Goal: Browse casually: Explore the website without a specific task or goal

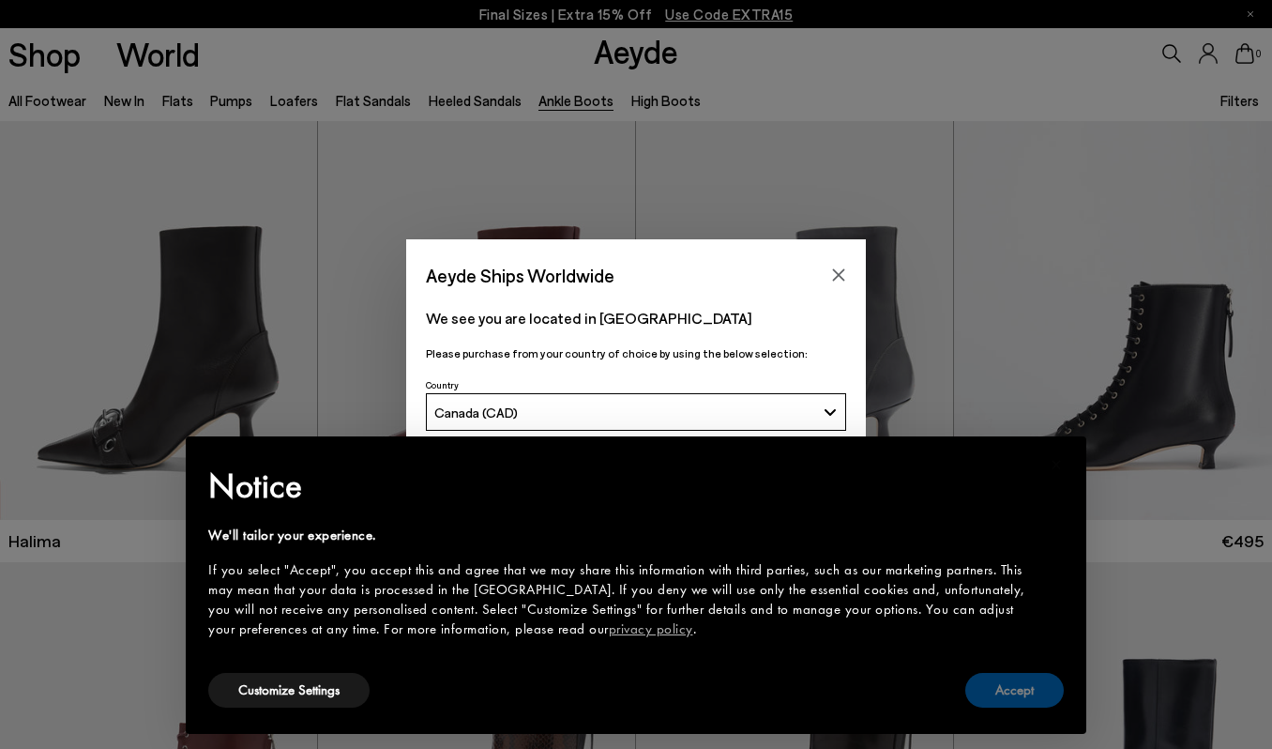
click at [1011, 690] on button "Accept" at bounding box center [1014, 690] width 98 height 35
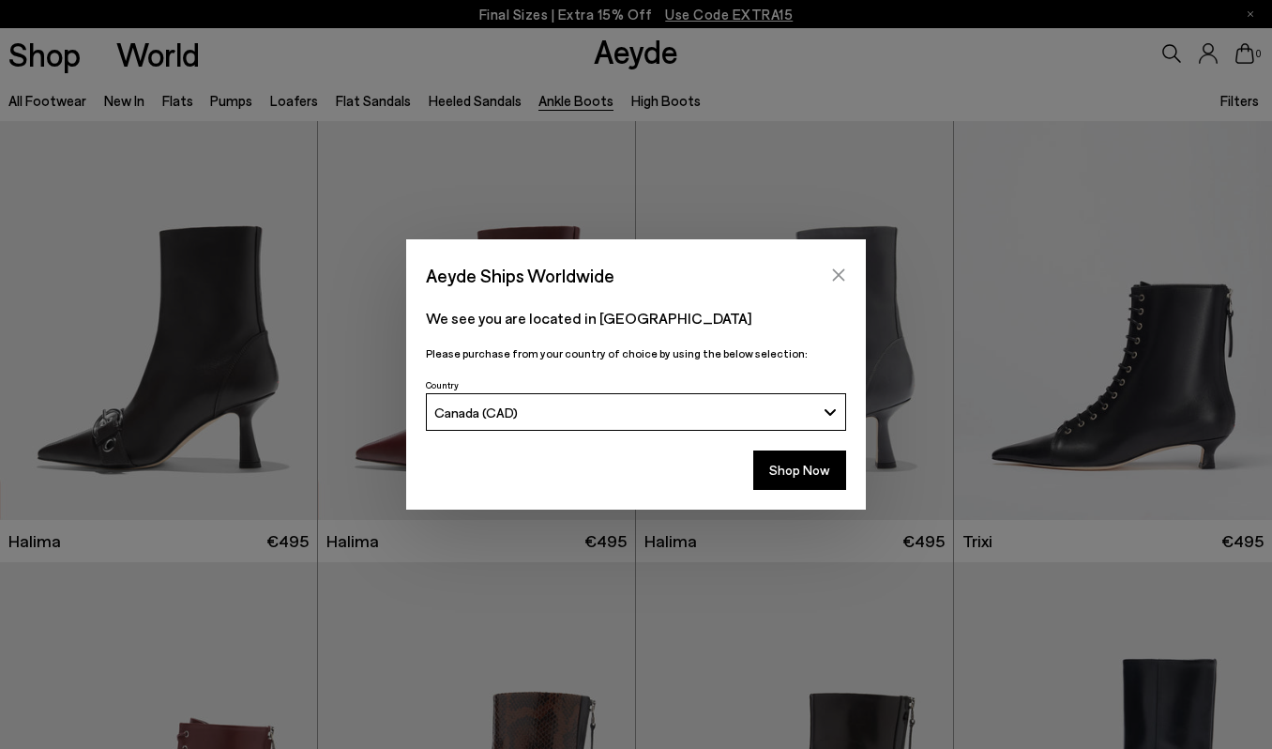
click at [835, 277] on icon "Close" at bounding box center [838, 274] width 15 height 15
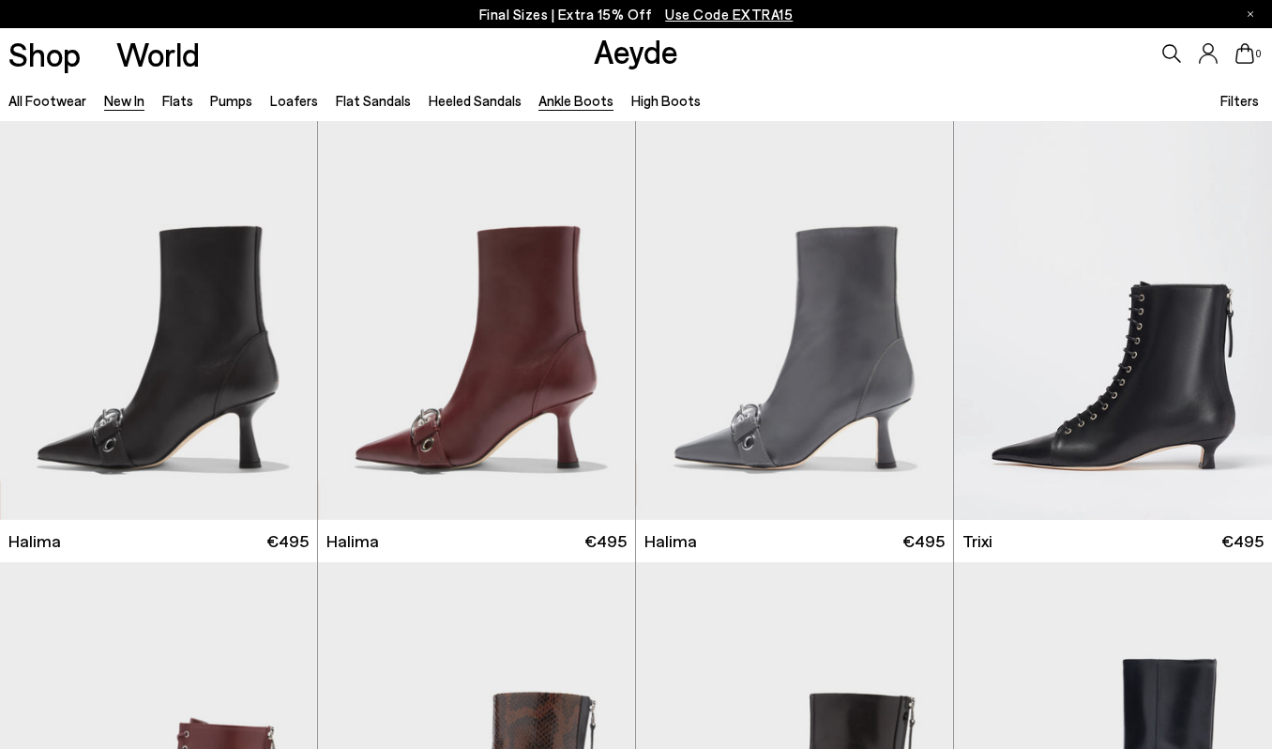
click at [104, 102] on link "New In" at bounding box center [124, 100] width 40 height 17
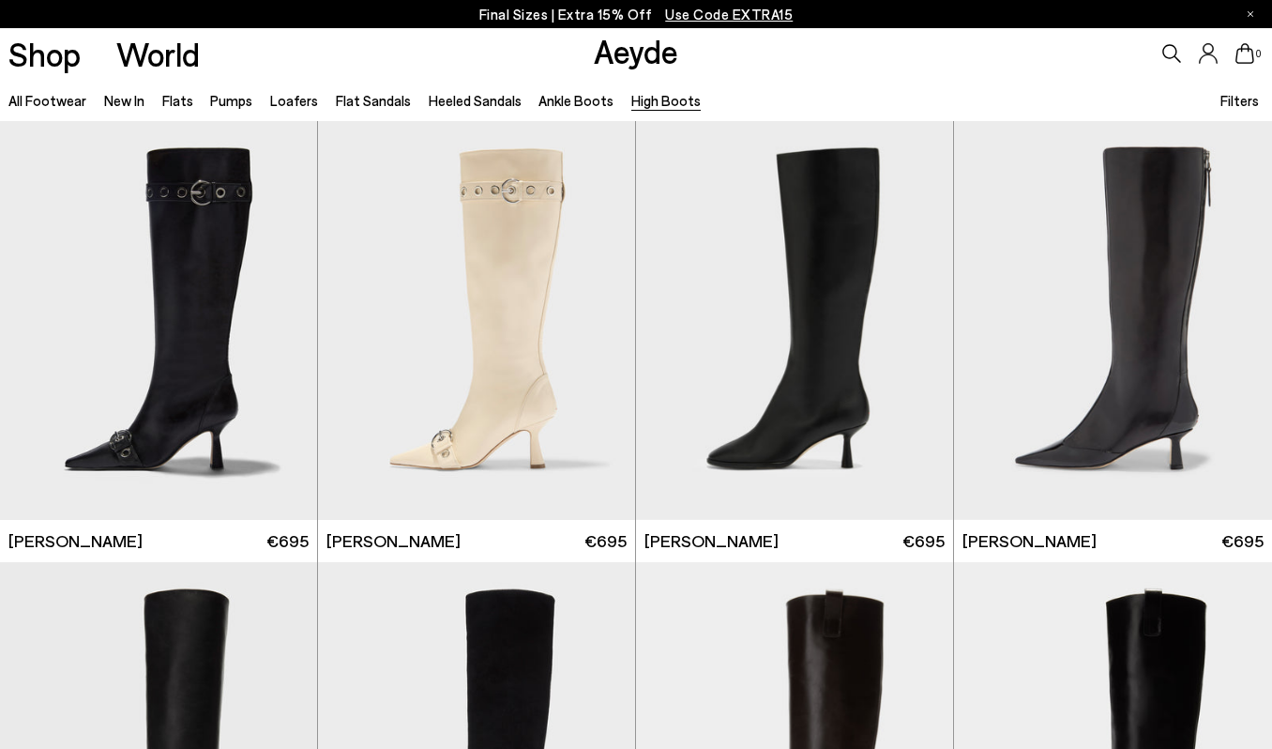
scroll to position [423, 0]
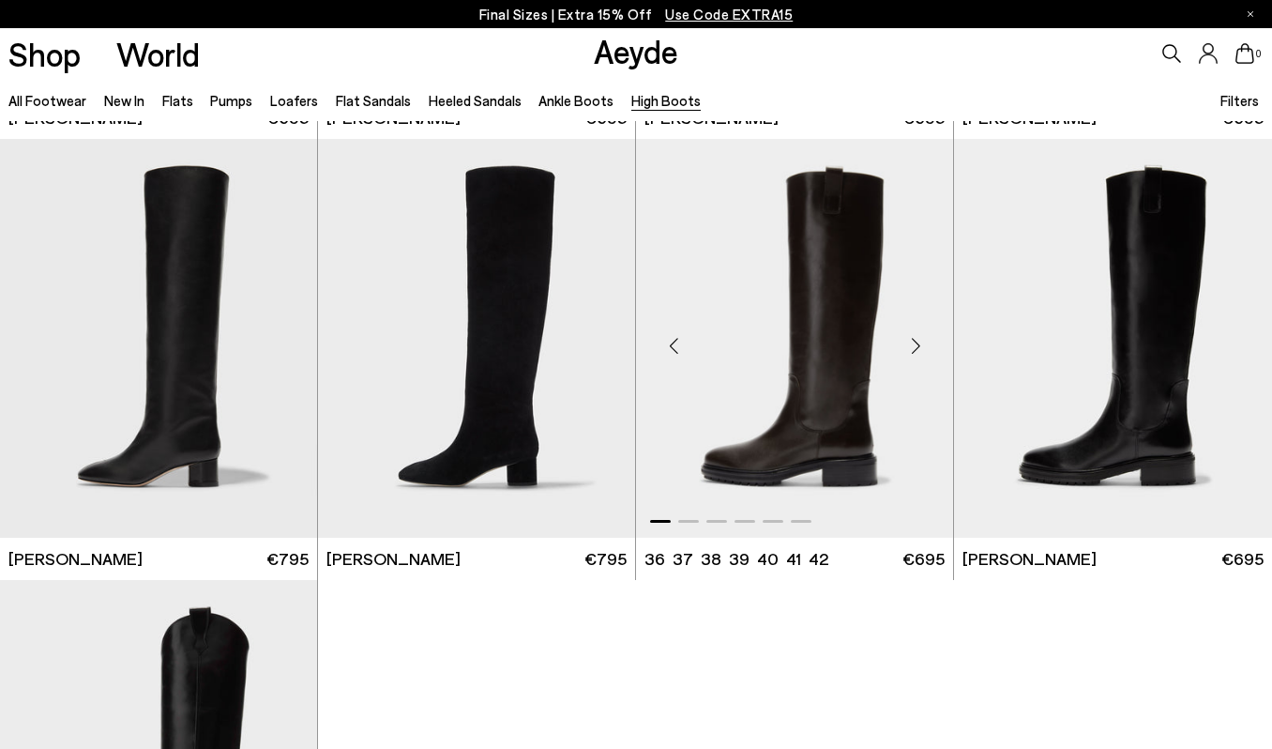
click at [931, 331] on div "Next slide" at bounding box center [915, 346] width 56 height 56
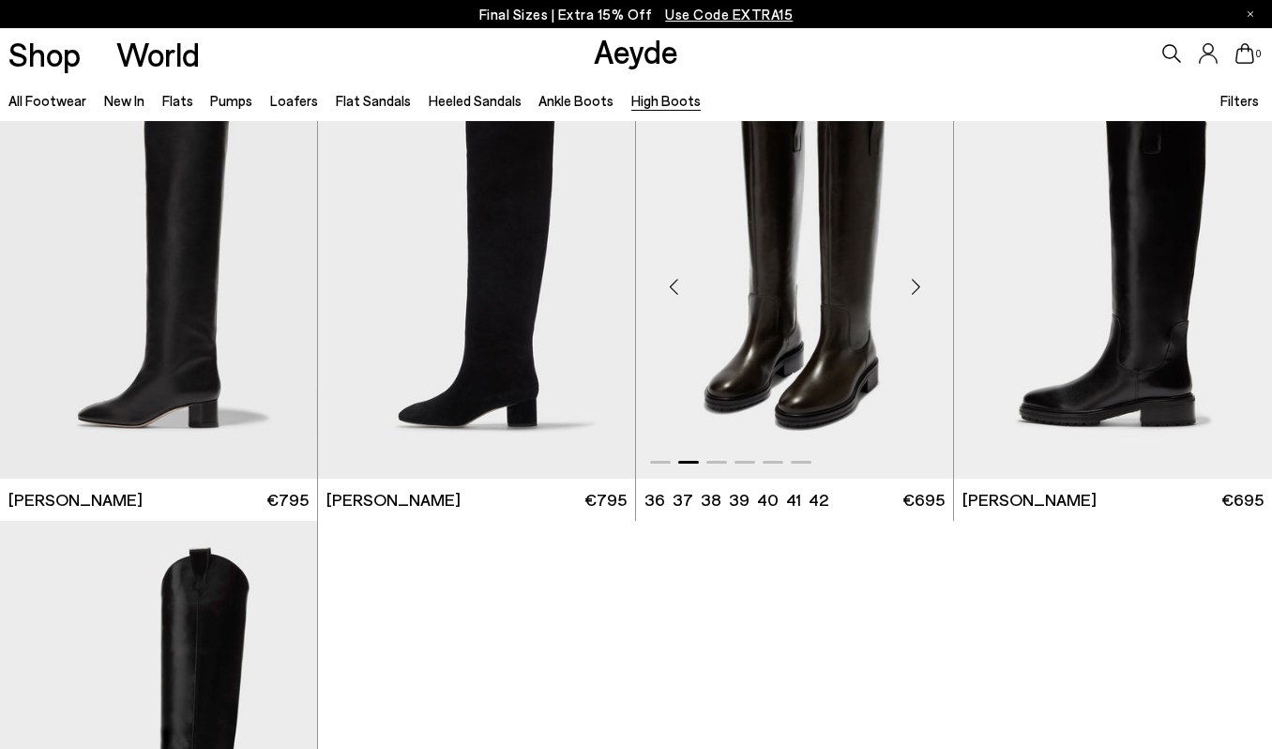
scroll to position [471, 0]
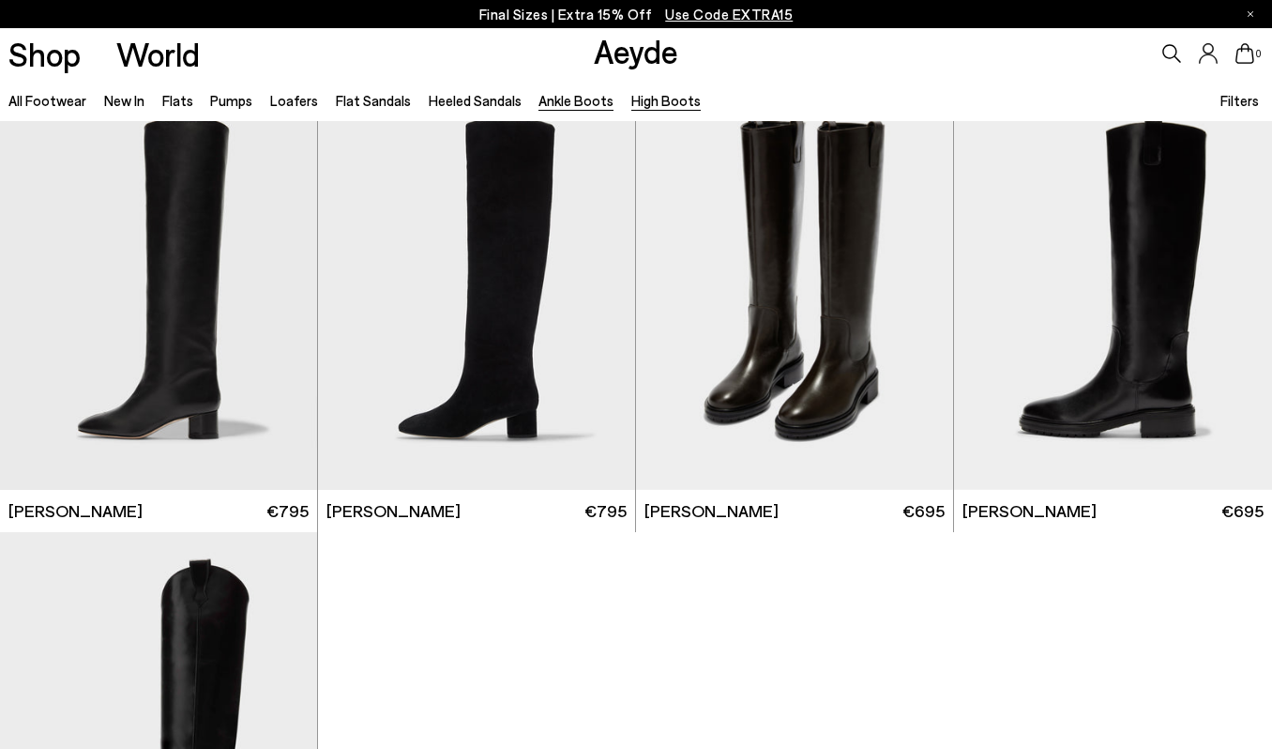
click at [556, 104] on link "Ankle Boots" at bounding box center [575, 100] width 75 height 17
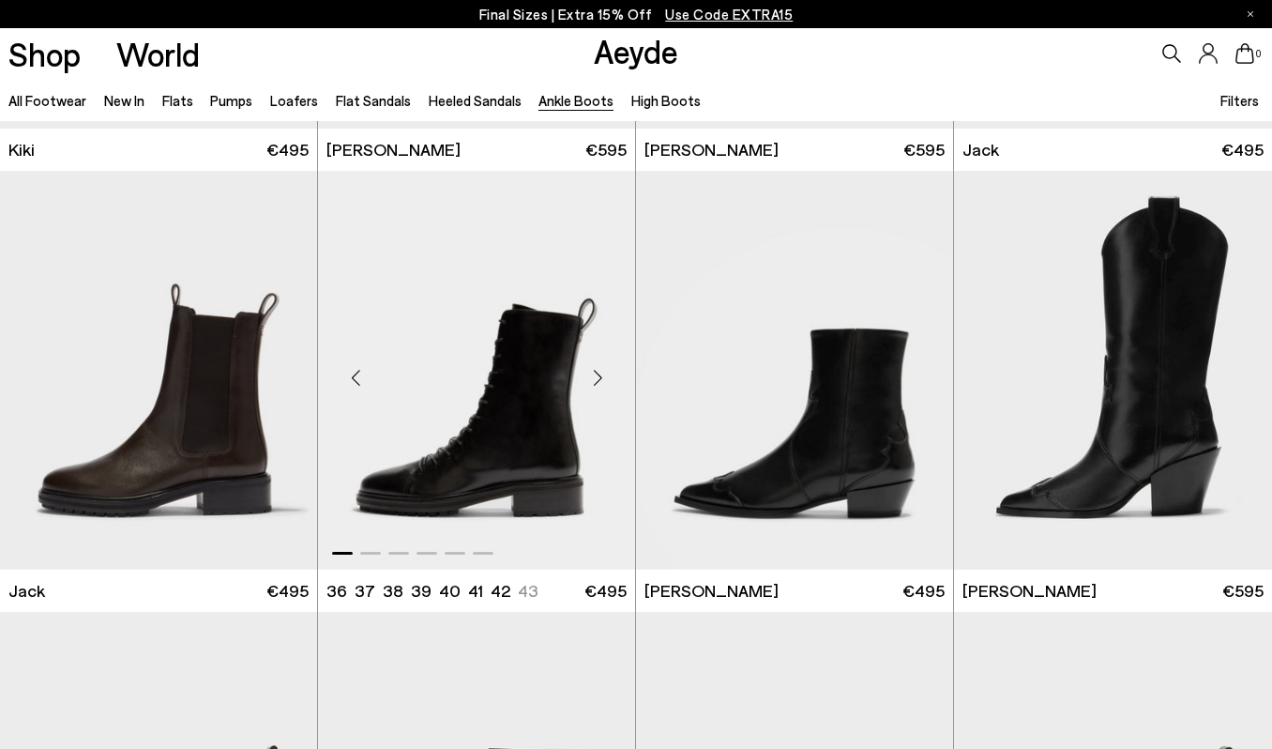
scroll to position [3036, 0]
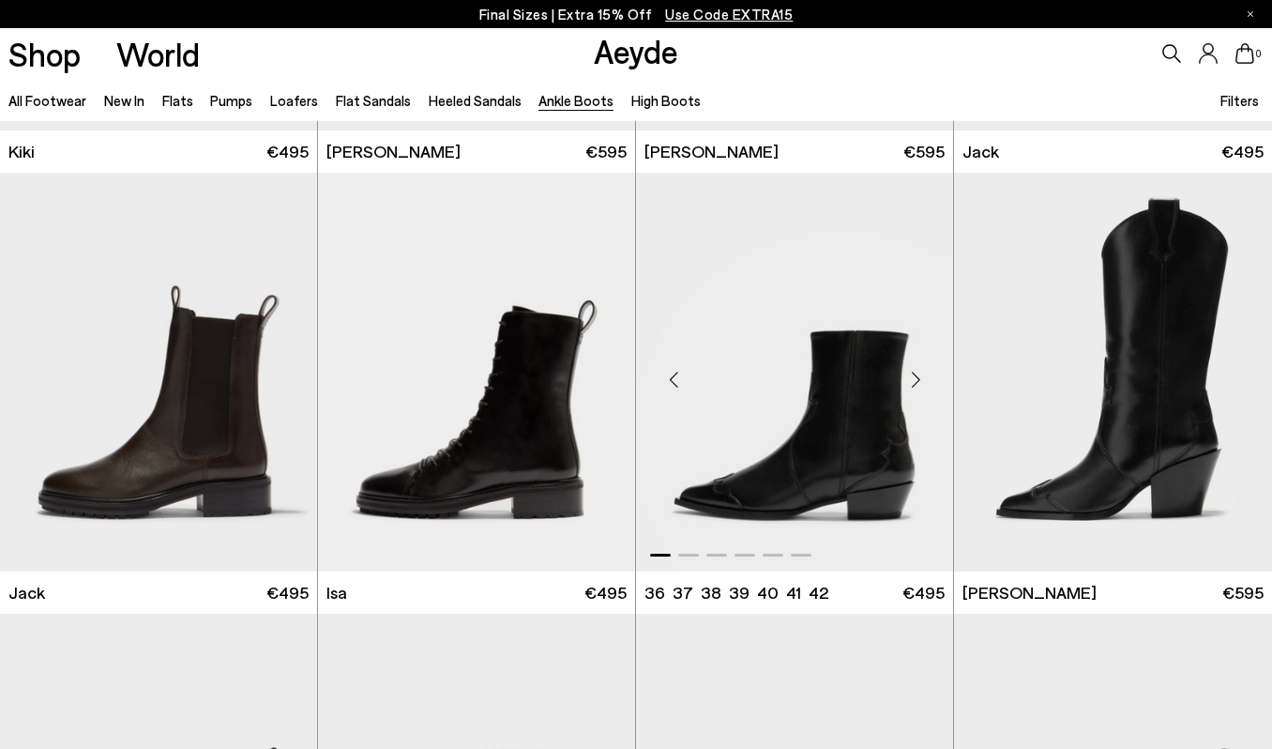
click at [917, 380] on div "Next slide" at bounding box center [915, 379] width 56 height 56
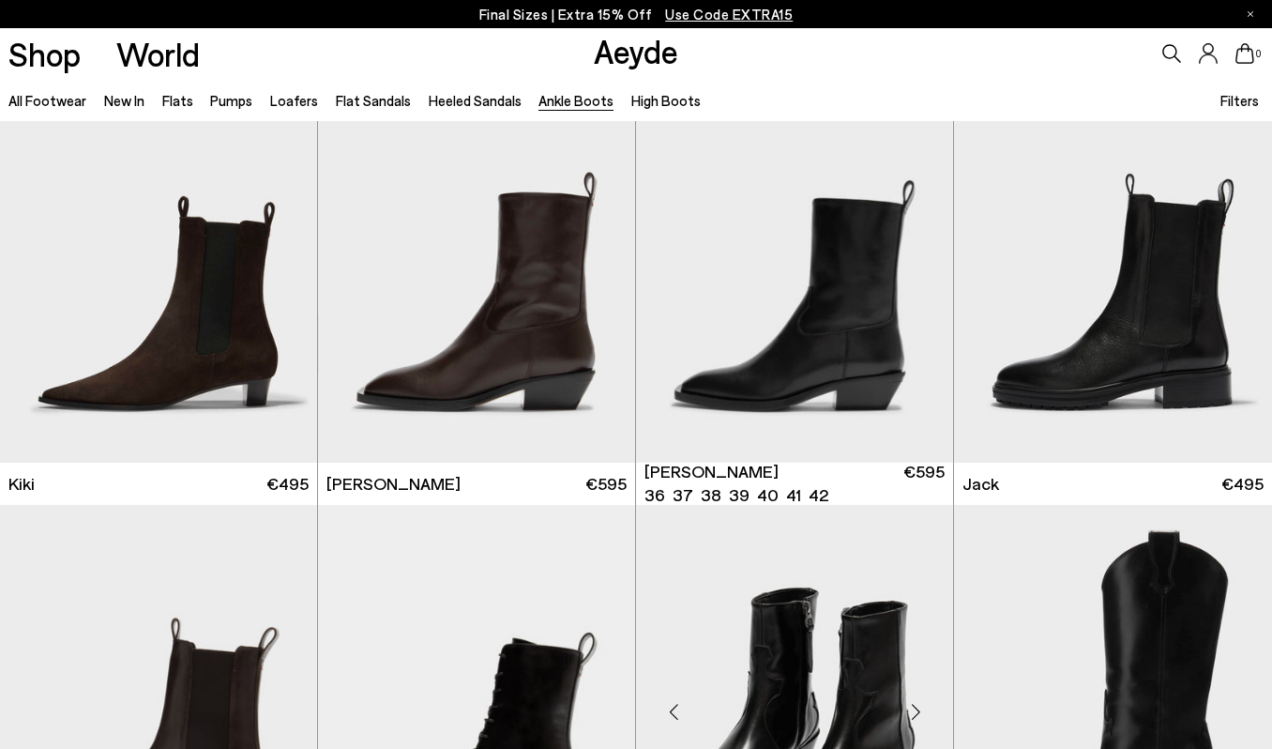
scroll to position [2696, 0]
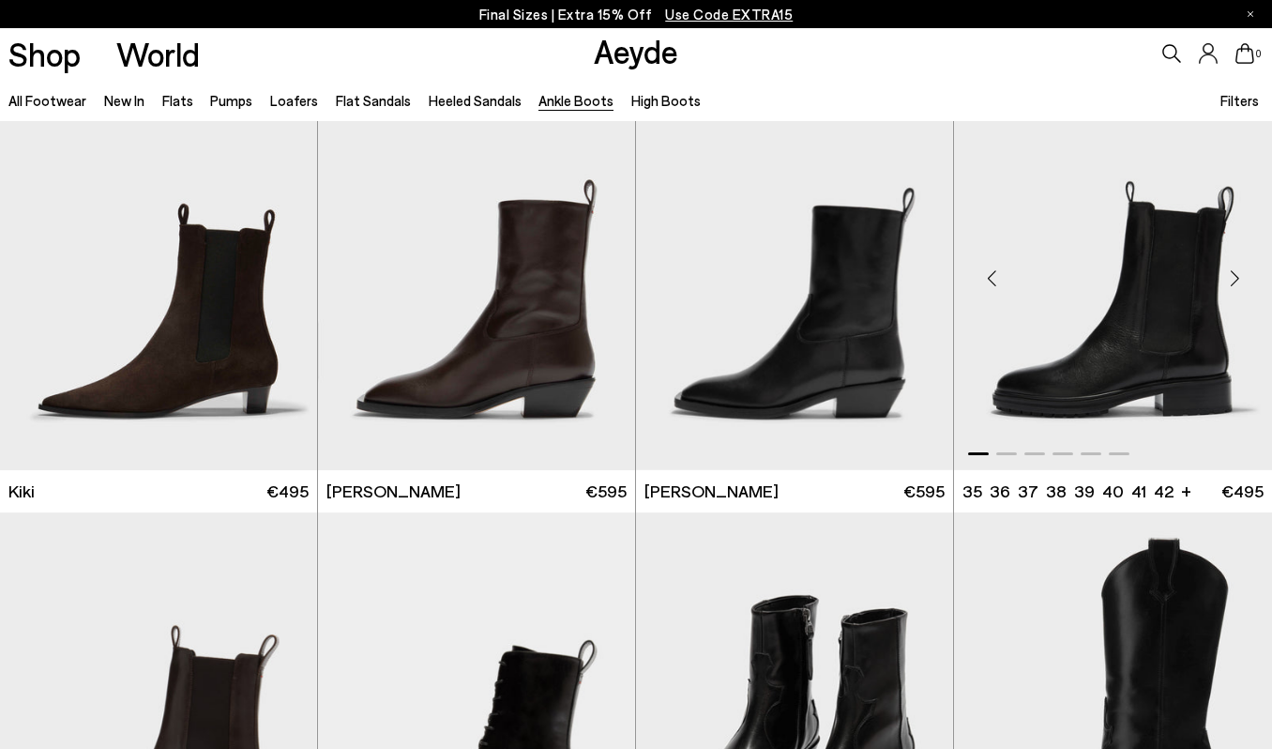
click at [1238, 274] on div "Next slide" at bounding box center [1234, 278] width 56 height 56
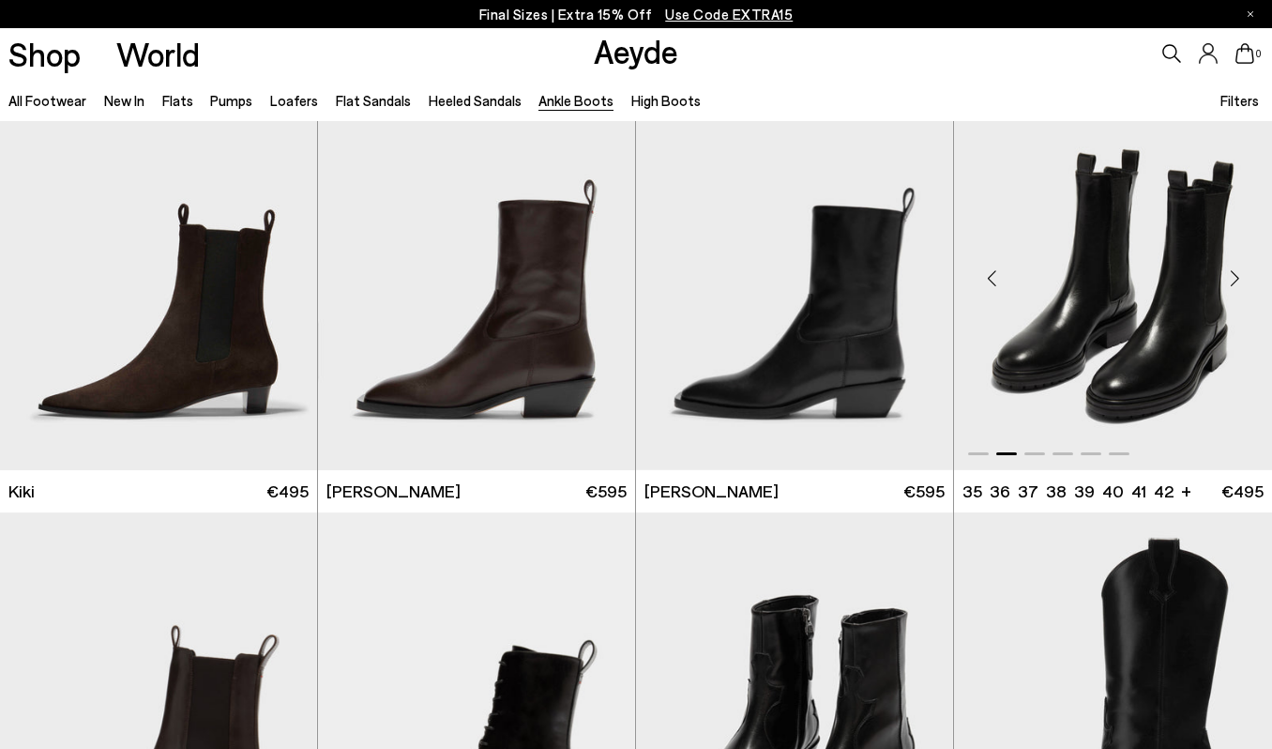
click at [1238, 274] on div "Next slide" at bounding box center [1234, 278] width 56 height 56
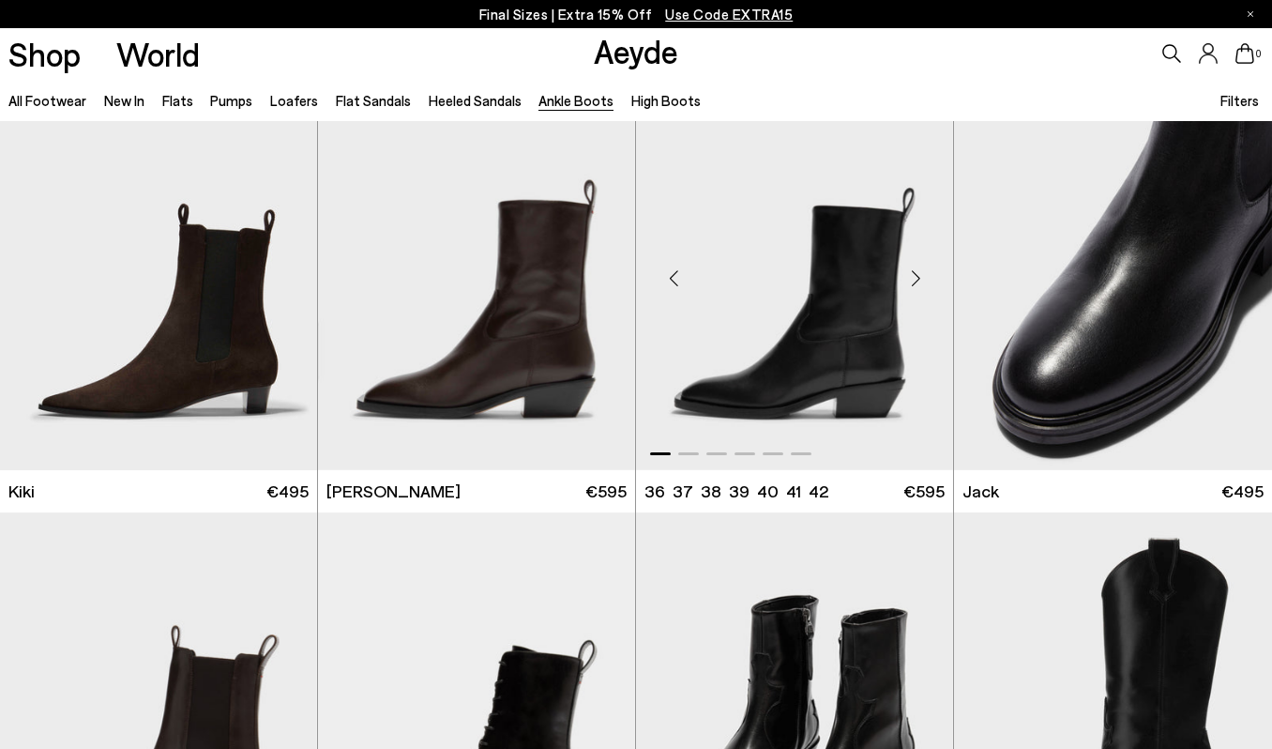
click at [922, 289] on div "Next slide" at bounding box center [915, 278] width 56 height 56
